Goal: Book appointment/travel/reservation

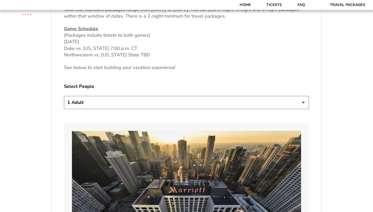
scroll to position [273, 0]
select select "2 Adults"
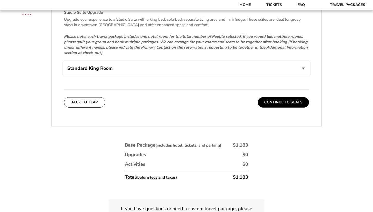
scroll to position [1175, 0]
select select "Standard Room - Two Beds Upgrade"
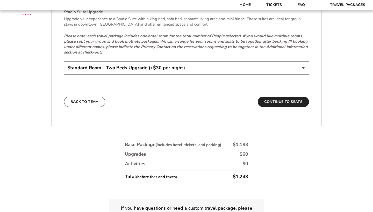
click at [281, 98] on button "Continue To Seats" at bounding box center [283, 102] width 51 height 10
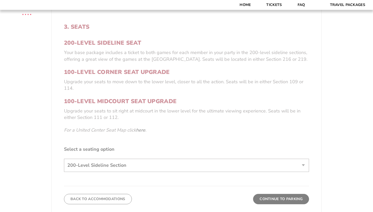
scroll to position [176, 0]
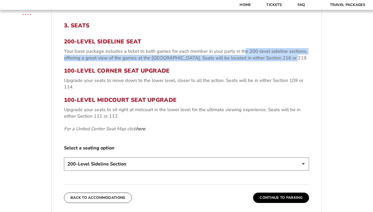
drag, startPoint x: 244, startPoint y: 50, endPoint x: 298, endPoint y: 56, distance: 54.4
click at [298, 56] on p "Your base package includes a ticket to both games for each member in your party…" at bounding box center [186, 54] width 245 height 13
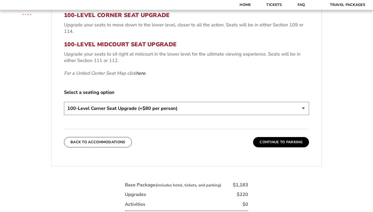
scroll to position [225, 0]
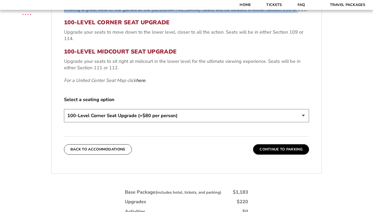
select select "200-Level Sideline Section"
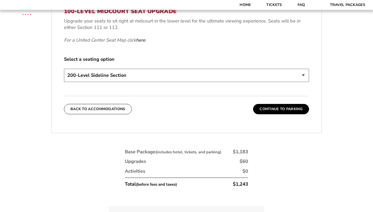
scroll to position [267, 0]
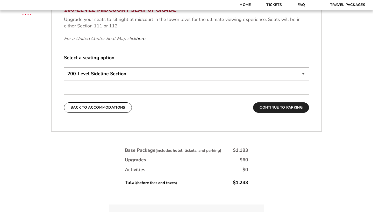
click at [283, 108] on button "Continue To Parking" at bounding box center [281, 108] width 56 height 10
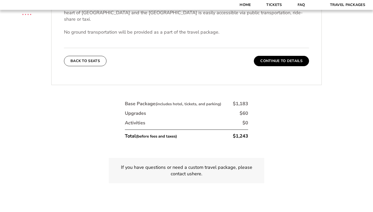
scroll to position [212, 0]
drag, startPoint x: 248, startPoint y: 129, endPoint x: 228, endPoint y: 130, distance: 19.7
click at [228, 130] on li "Total (before fees and taxes) $1,243" at bounding box center [186, 134] width 123 height 10
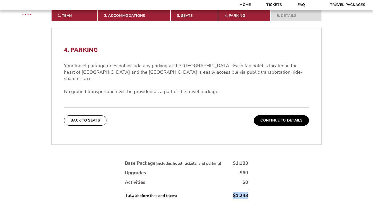
scroll to position [147, 0]
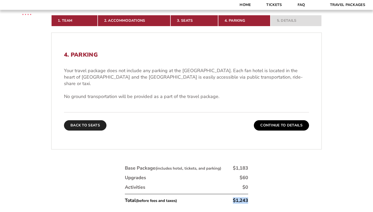
click at [98, 120] on button "Back To Seats" at bounding box center [85, 125] width 42 height 10
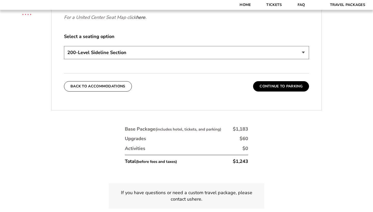
scroll to position [293, 0]
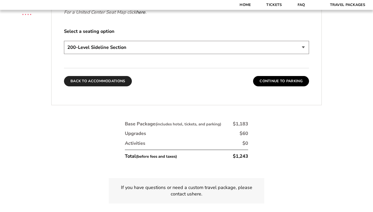
click at [93, 82] on button "Back To Accommodations" at bounding box center [98, 81] width 68 height 10
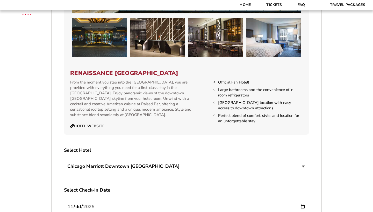
scroll to position [809, 0]
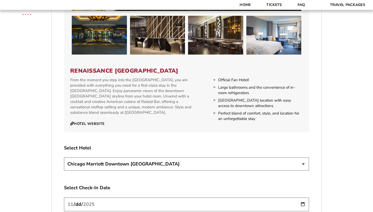
select select "21326"
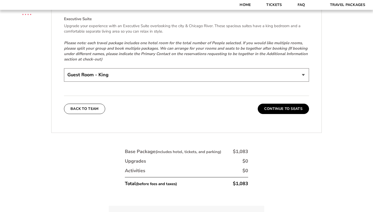
scroll to position [1115, 0]
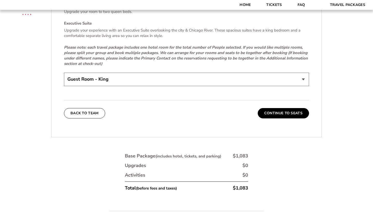
select select "Guest Room - Queen"
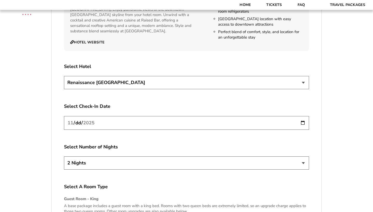
scroll to position [891, 0]
select select "21327"
select select "4 Nights"
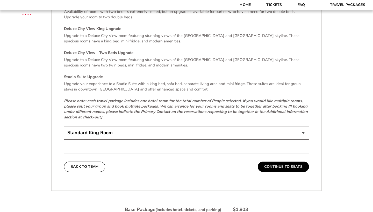
scroll to position [1111, 0]
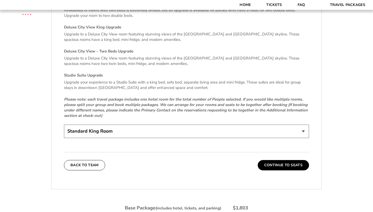
select select "Standard Room - Two Beds Upgrade"
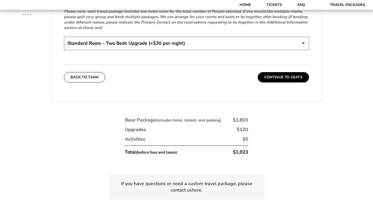
scroll to position [1201, 0]
